Goal: Transaction & Acquisition: Obtain resource

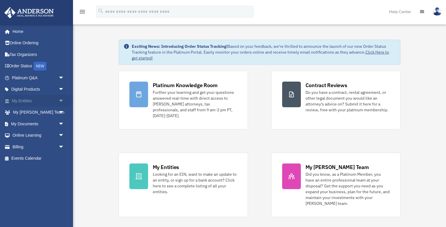
click at [60, 100] on span "arrow_drop_down" at bounding box center [64, 101] width 12 height 12
click at [61, 123] on span "arrow_drop_down" at bounding box center [64, 124] width 12 height 12
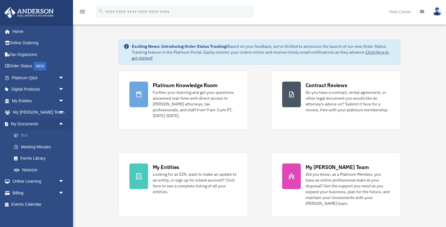
click at [25, 134] on link "Box" at bounding box center [40, 136] width 65 height 12
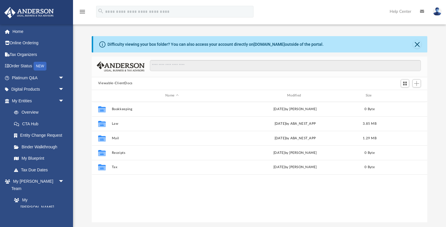
scroll to position [0, 0]
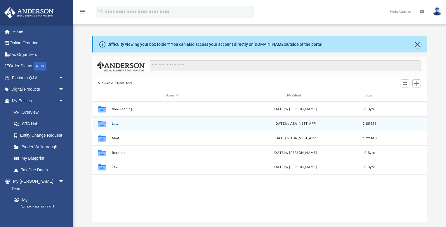
click at [115, 125] on button "Law" at bounding box center [171, 124] width 121 height 4
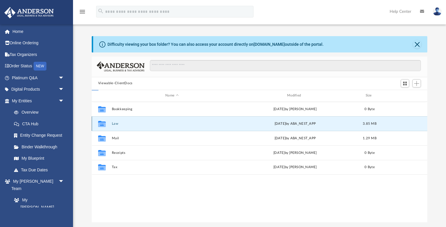
click at [115, 125] on button "Law" at bounding box center [171, 124] width 121 height 4
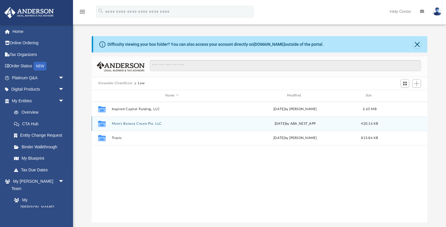
click at [139, 124] on button "Mom's Banana Cream Pie, LLC" at bounding box center [171, 124] width 121 height 4
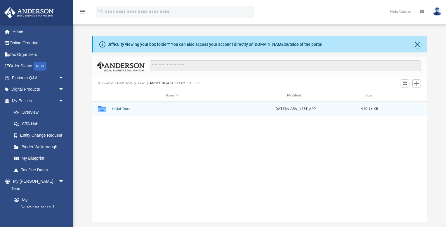
click at [125, 109] on button "Initial Docs" at bounding box center [171, 109] width 121 height 4
click at [190, 108] on button "Mom's Banana Cream Pie, LLC - Filed Articles.pdf" at bounding box center [171, 109] width 121 height 4
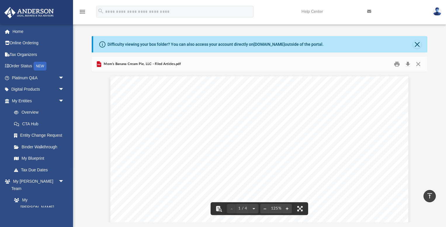
scroll to position [0, 0]
click at [408, 65] on button "Download" at bounding box center [407, 64] width 11 height 9
